Goal: Check status: Check status

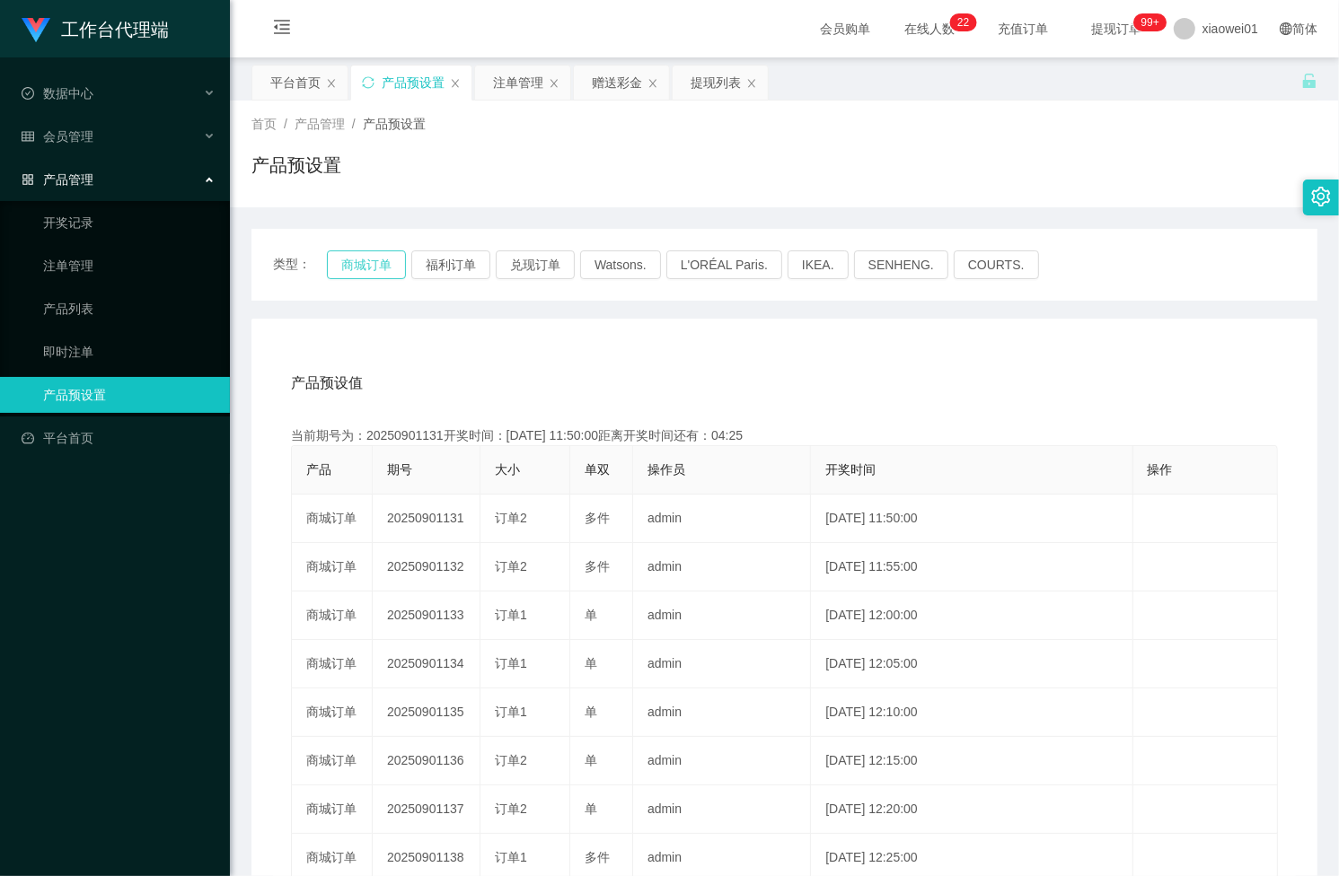
drag, startPoint x: 0, startPoint y: 0, endPoint x: 344, endPoint y: 252, distance: 426.5
click at [344, 252] on button "商城订单" at bounding box center [366, 264] width 79 height 29
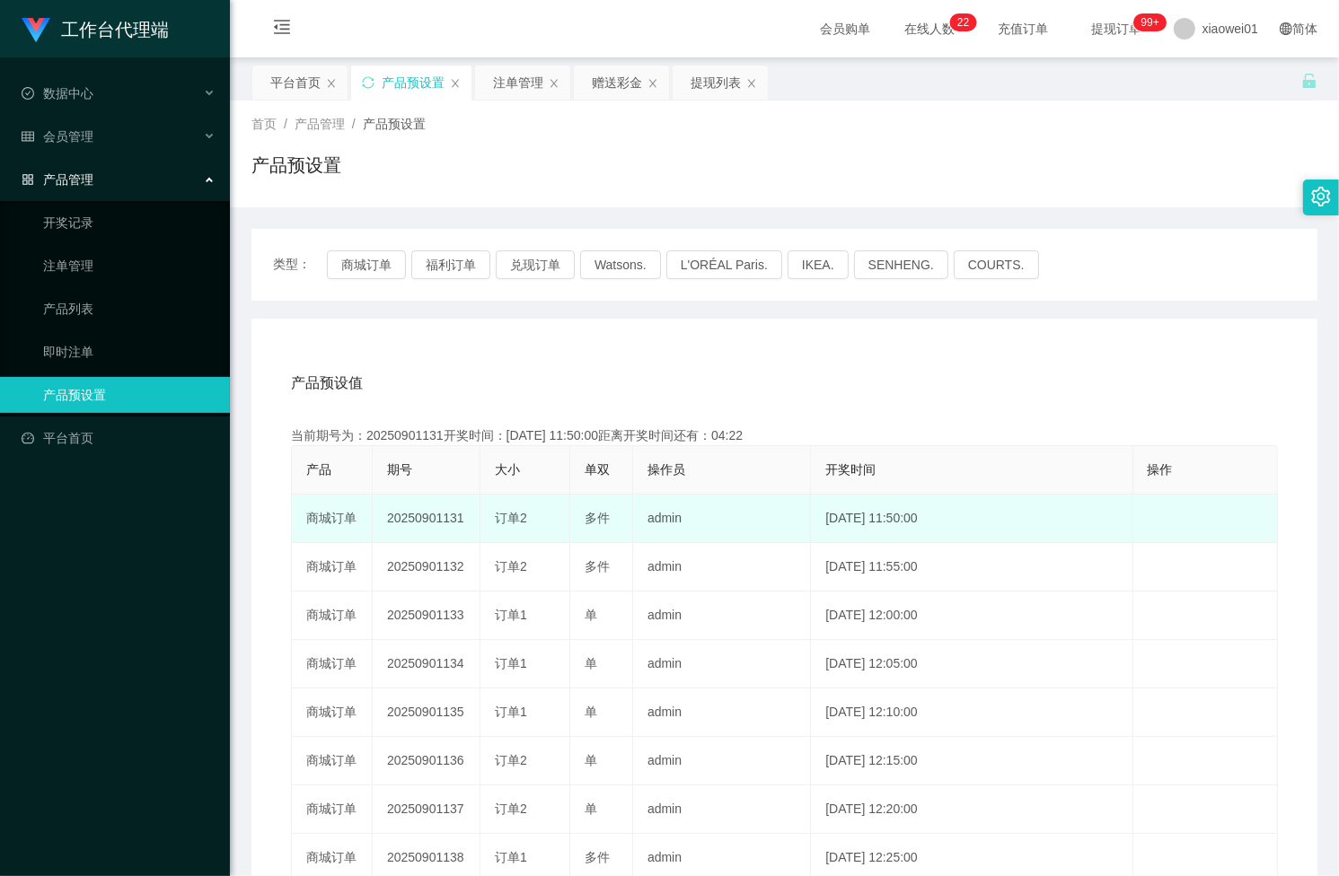
click at [416, 517] on td "20250901131" at bounding box center [427, 519] width 108 height 48
copy td "20250901131"
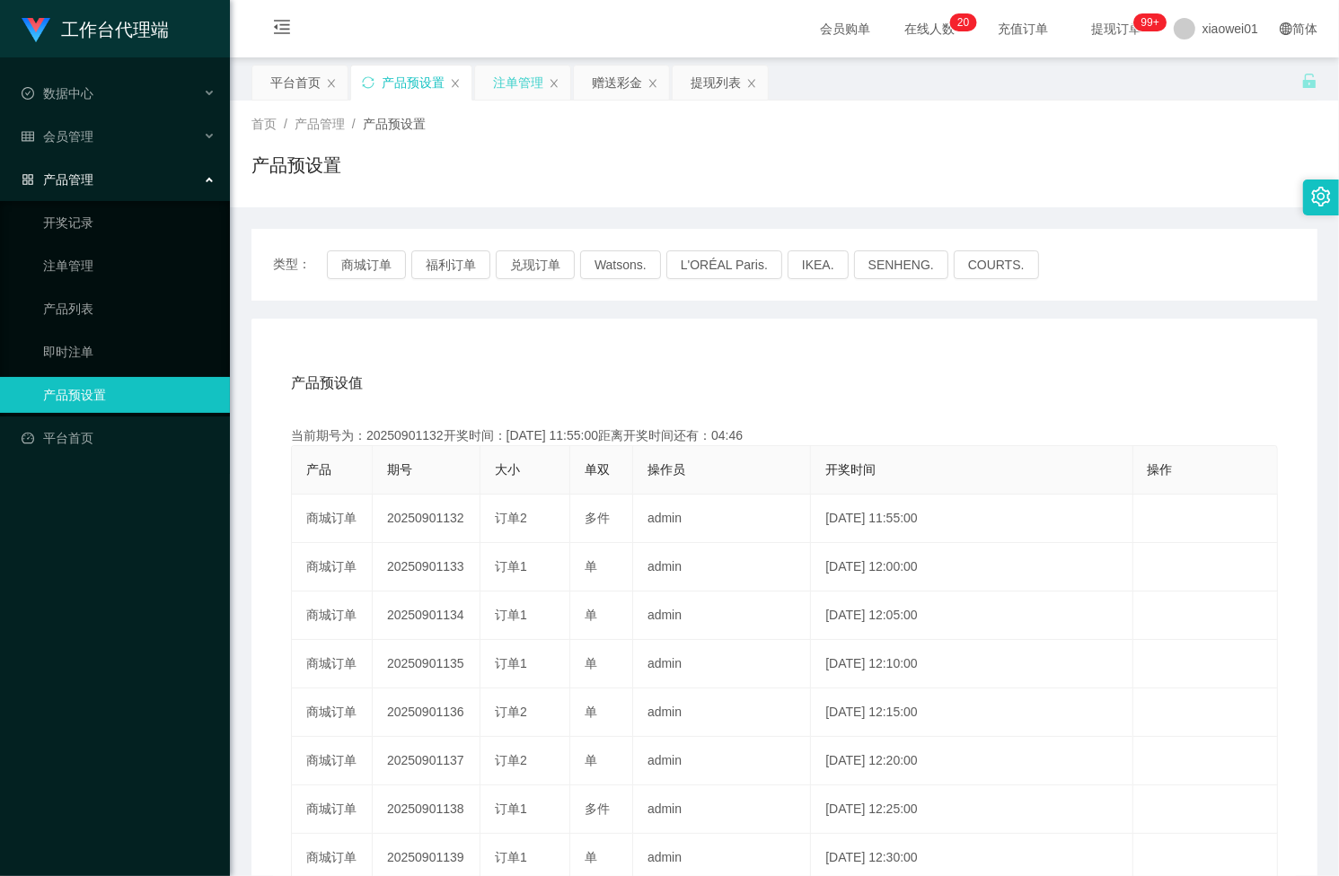
drag, startPoint x: 499, startPoint y: 85, endPoint x: 508, endPoint y: 92, distance: 11.0
click at [499, 85] on div "注单管理" at bounding box center [518, 83] width 50 height 34
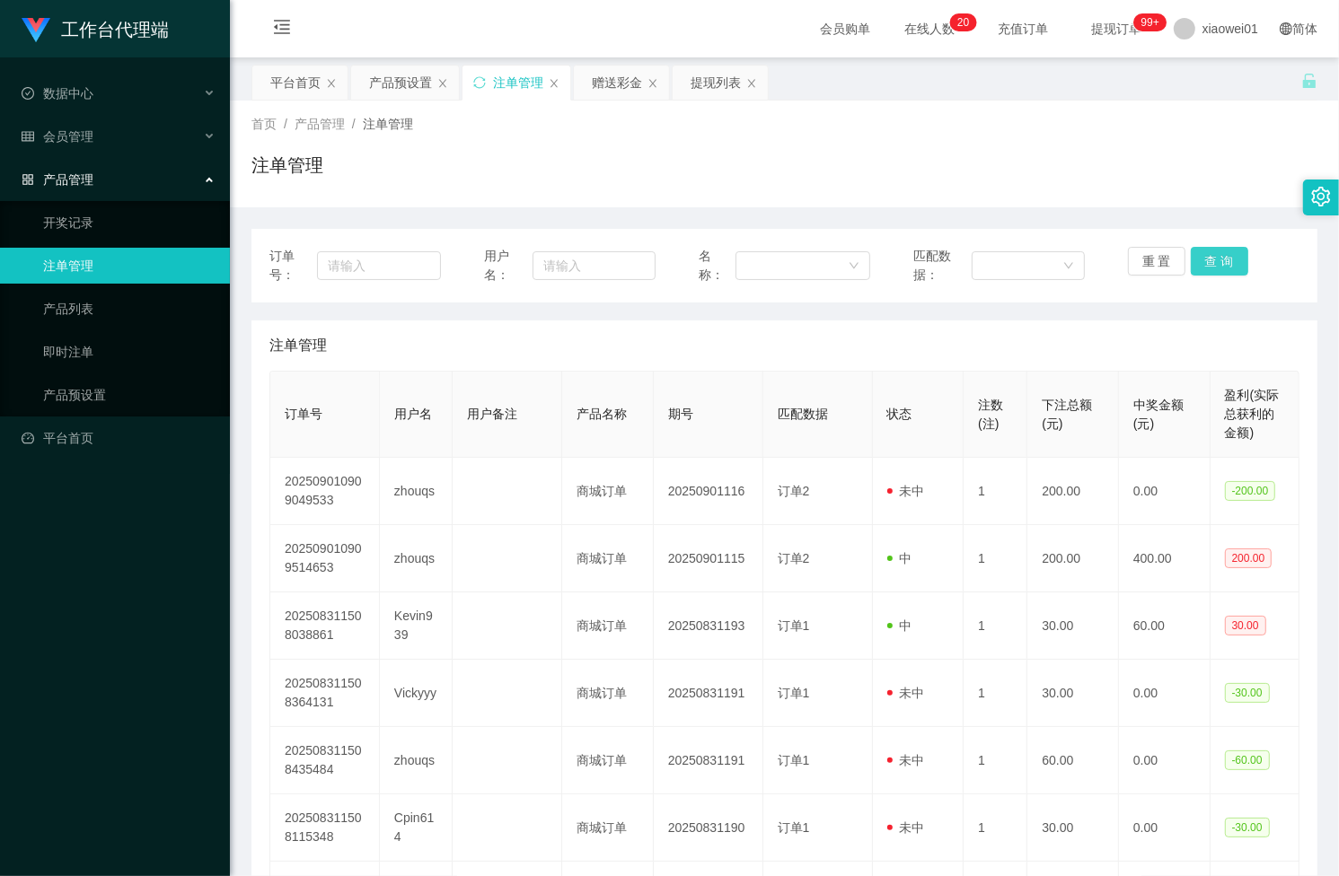
click at [1209, 260] on button "查 询" at bounding box center [1219, 261] width 57 height 29
click at [1209, 260] on div "重 置 查 询" at bounding box center [1213, 266] width 171 height 38
click at [1209, 260] on button "查 询" at bounding box center [1219, 261] width 57 height 29
click at [1209, 260] on button "查 询" at bounding box center [1229, 261] width 77 height 29
click at [1209, 260] on button "查 询" at bounding box center [1219, 261] width 57 height 29
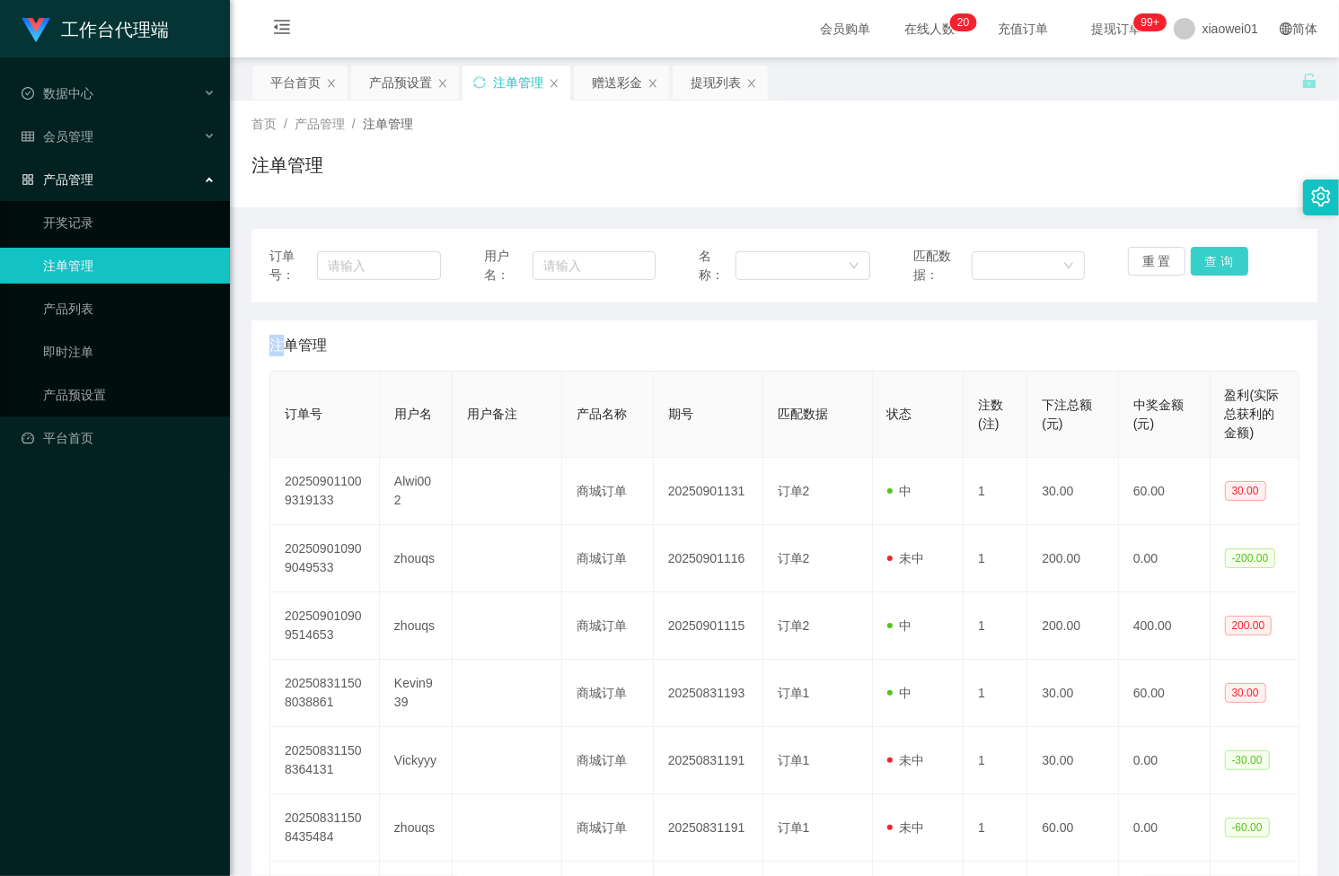
click at [1209, 260] on button "查 询" at bounding box center [1219, 261] width 57 height 29
click at [1209, 260] on button "查 询" at bounding box center [1229, 261] width 77 height 29
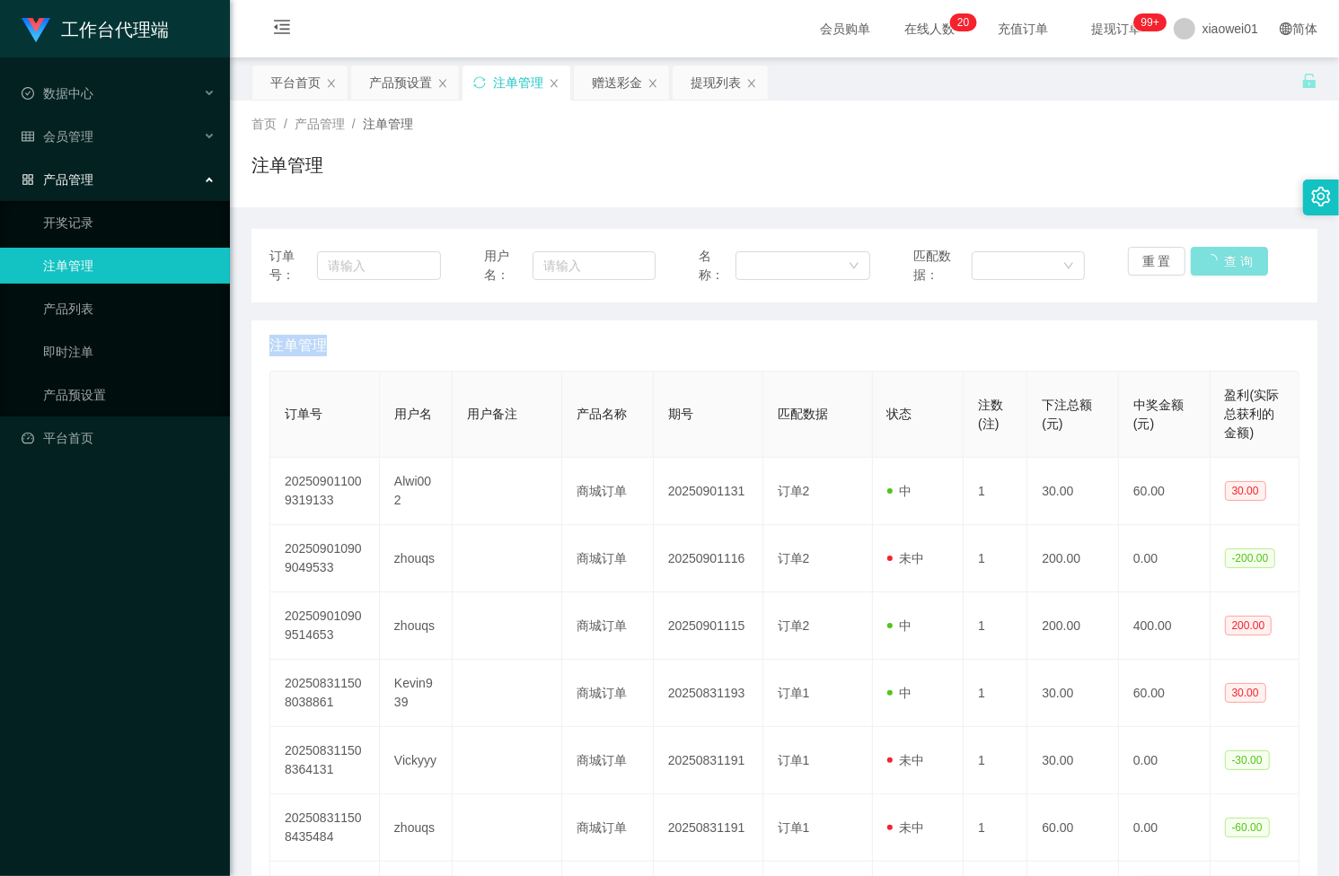
click at [1209, 260] on div "重 置 查 询" at bounding box center [1213, 266] width 171 height 38
click at [1228, 251] on button "查 询" at bounding box center [1219, 261] width 57 height 29
click at [1228, 251] on div "重 置 查 询" at bounding box center [1213, 266] width 171 height 38
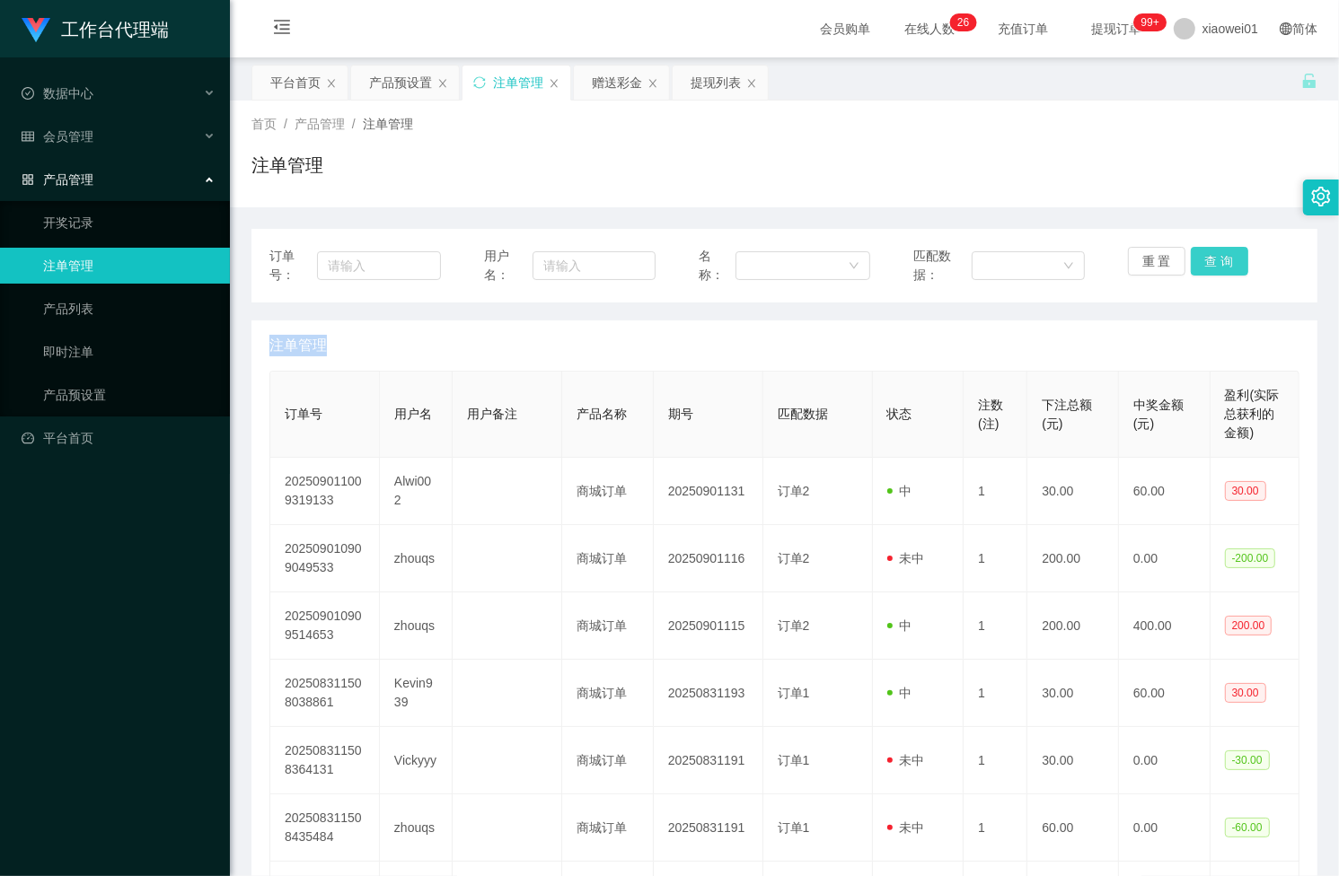
click at [1228, 251] on button "查 询" at bounding box center [1219, 261] width 57 height 29
click at [1214, 277] on div "重 置 查 询" at bounding box center [1213, 266] width 171 height 38
click at [1214, 261] on button "查 询" at bounding box center [1219, 261] width 57 height 29
click at [1214, 261] on div "重 置 查 询" at bounding box center [1213, 266] width 171 height 38
click at [1214, 261] on button "查 询" at bounding box center [1219, 261] width 57 height 29
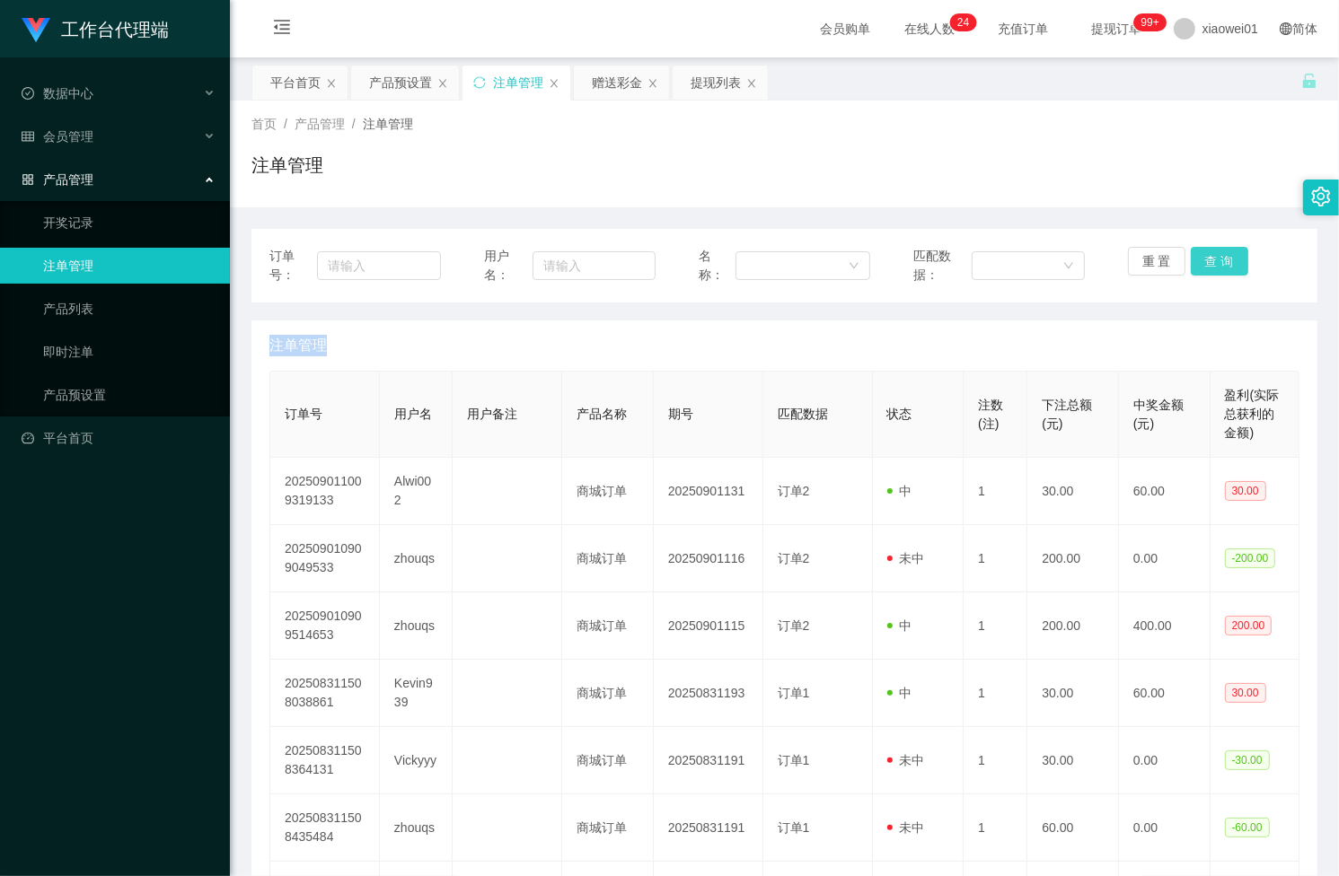
click at [1214, 261] on div "重 置 查 询" at bounding box center [1213, 266] width 171 height 38
click at [1214, 261] on button "查 询" at bounding box center [1219, 261] width 57 height 29
